Goal: Task Accomplishment & Management: Complete application form

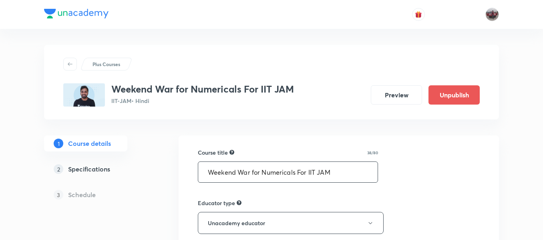
paste input "numerical battle"
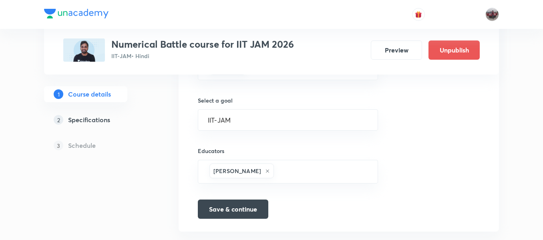
scroll to position [462, 0]
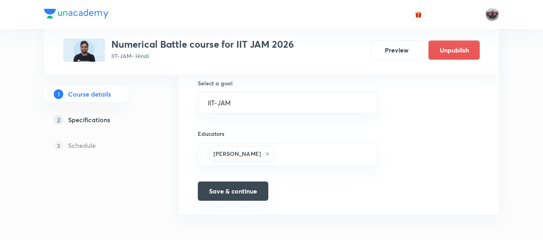
type input "Numerical Battle course for IIT JAM 2026"
click at [239, 191] on button "Save & continue" at bounding box center [233, 190] width 71 height 19
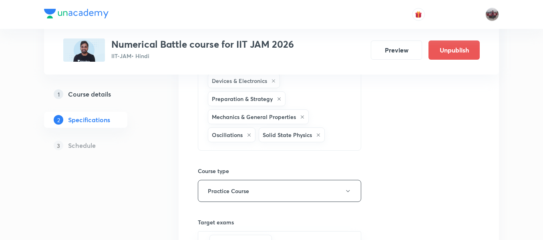
scroll to position [349, 0]
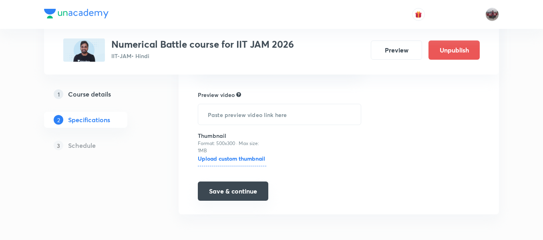
click at [235, 190] on button "Save & continue" at bounding box center [233, 190] width 71 height 19
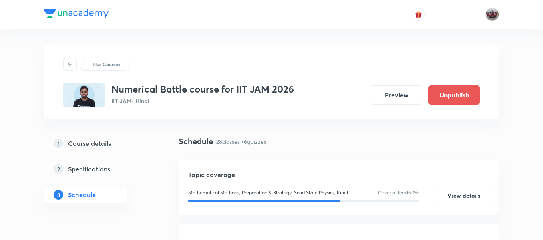
click at [155, 87] on h3 "Numerical Battle course for IIT JAM 2026" at bounding box center [202, 89] width 183 height 12
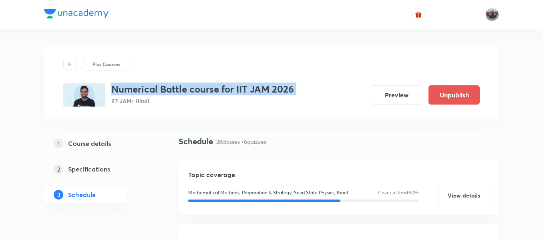
click at [155, 87] on h3 "Numerical Battle course for IIT JAM 2026" at bounding box center [202, 89] width 183 height 12
copy h3 "Numerical Battle course for IIT JAM 2026"
click at [101, 145] on h5 "Course details" at bounding box center [89, 144] width 43 height 10
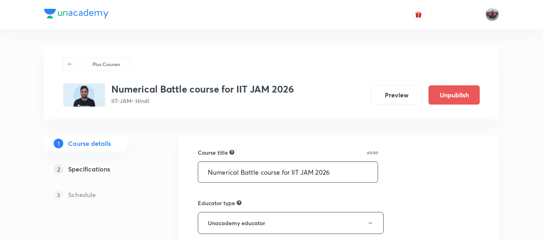
click at [310, 172] on input "Numerical Battle course for IIT JAM 2026" at bounding box center [287, 172] width 179 height 20
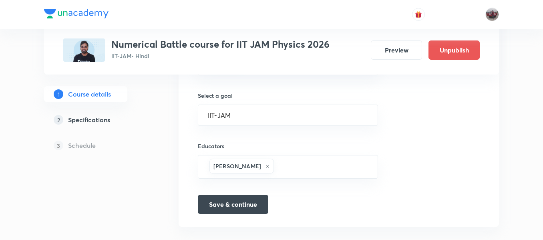
scroll to position [462, 0]
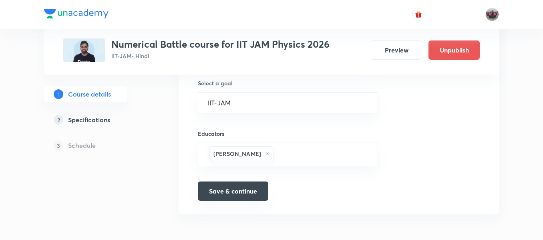
type input "Numerical Battle course for IIT JAM Physics 2026"
click at [254, 187] on button "Save & continue" at bounding box center [233, 190] width 71 height 19
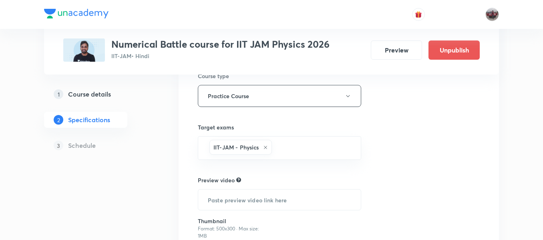
scroll to position [349, 0]
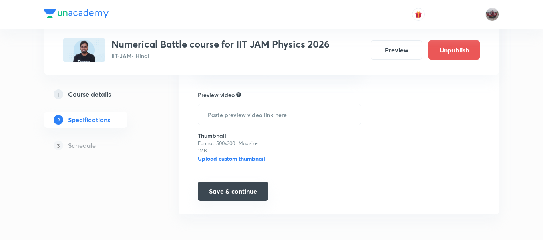
click at [221, 195] on button "Save & continue" at bounding box center [233, 190] width 71 height 19
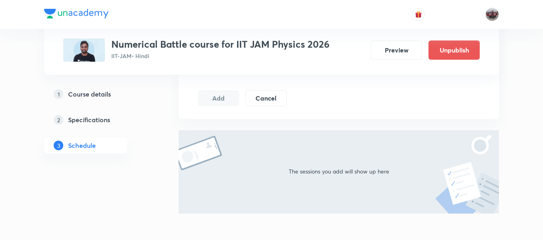
scroll to position [443, 0]
